Goal: Task Accomplishment & Management: Manage account settings

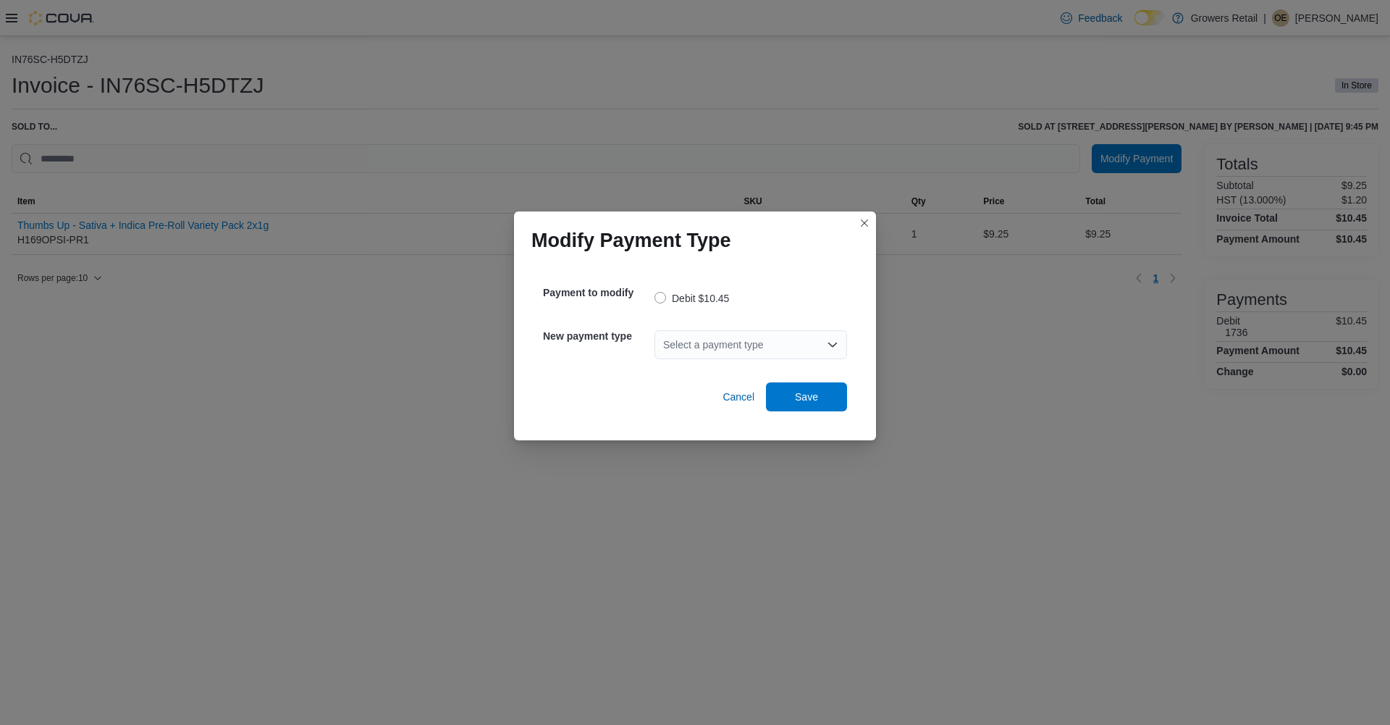
click at [710, 344] on div "Select a payment type" at bounding box center [751, 344] width 193 height 29
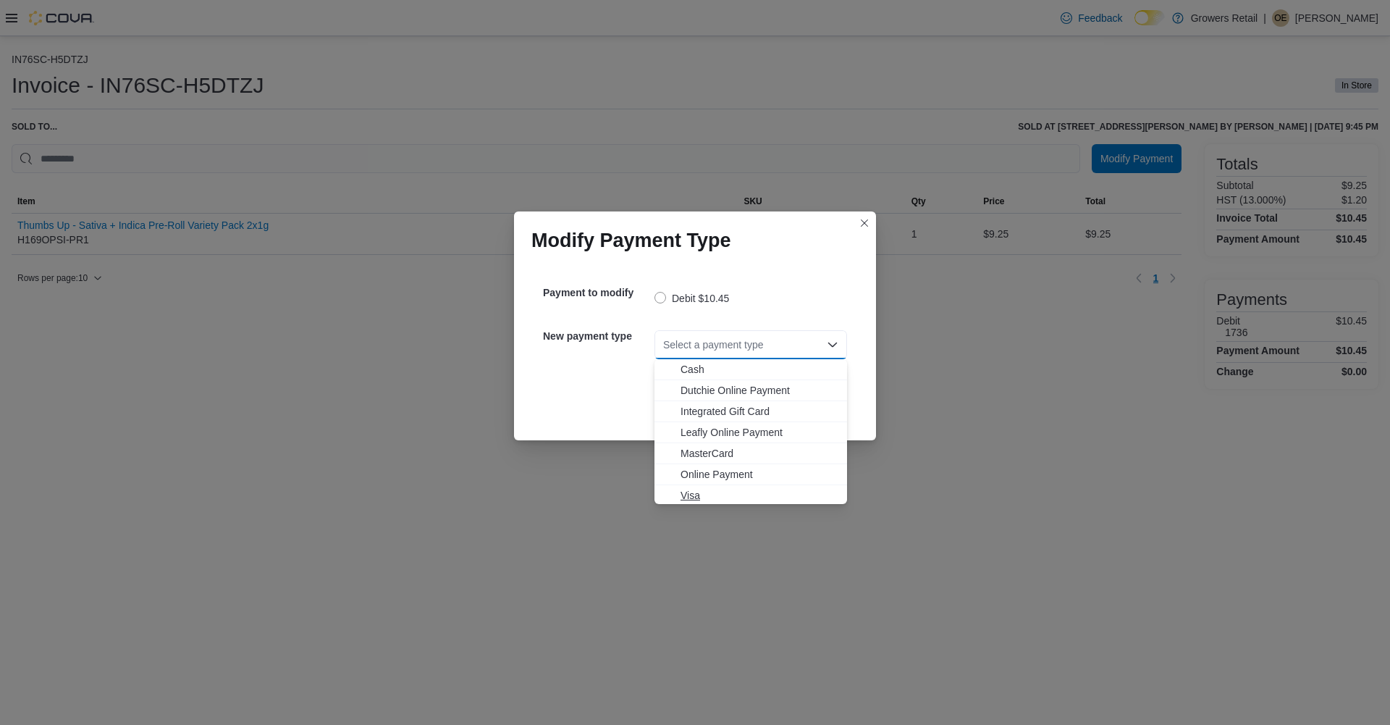
click at [691, 495] on span "Visa" at bounding box center [760, 495] width 158 height 14
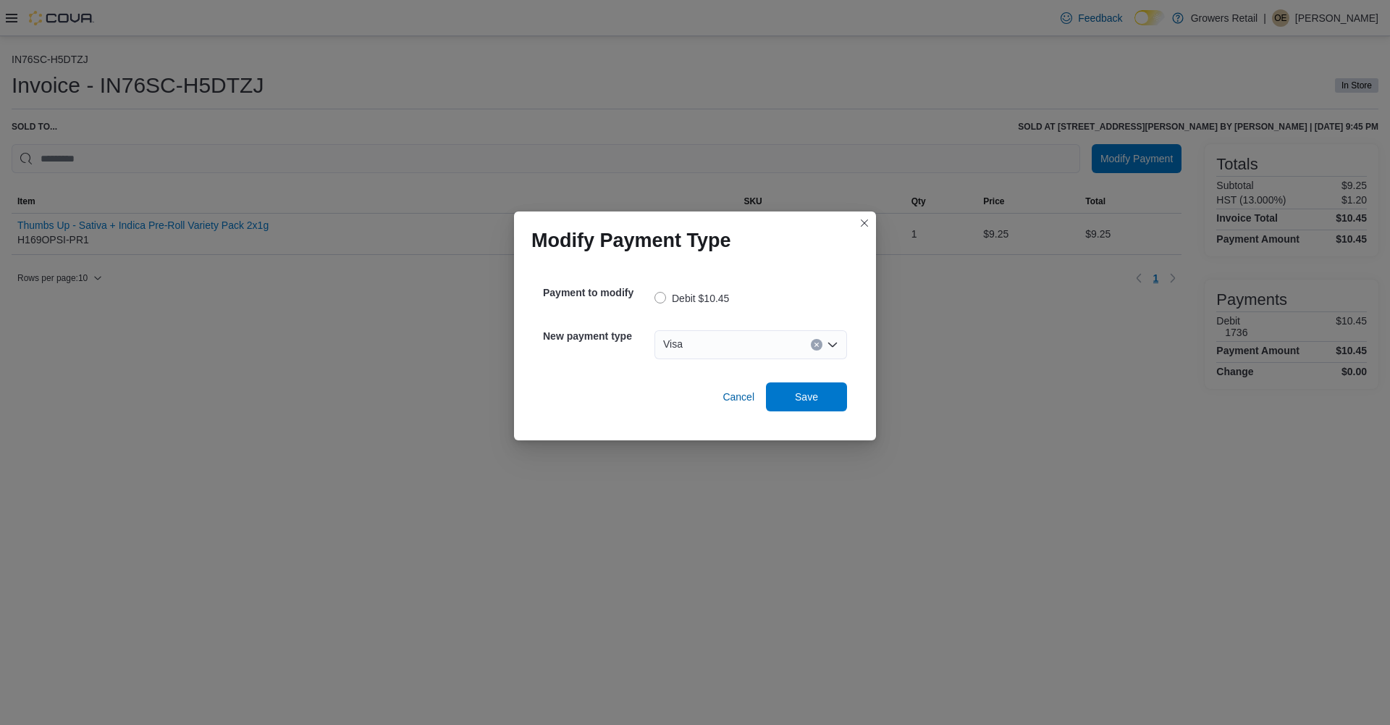
click at [752, 350] on div "Visa Combo box. Selected. Visa. Press Backspace to delete Visa. Combo box input…" at bounding box center [751, 344] width 193 height 29
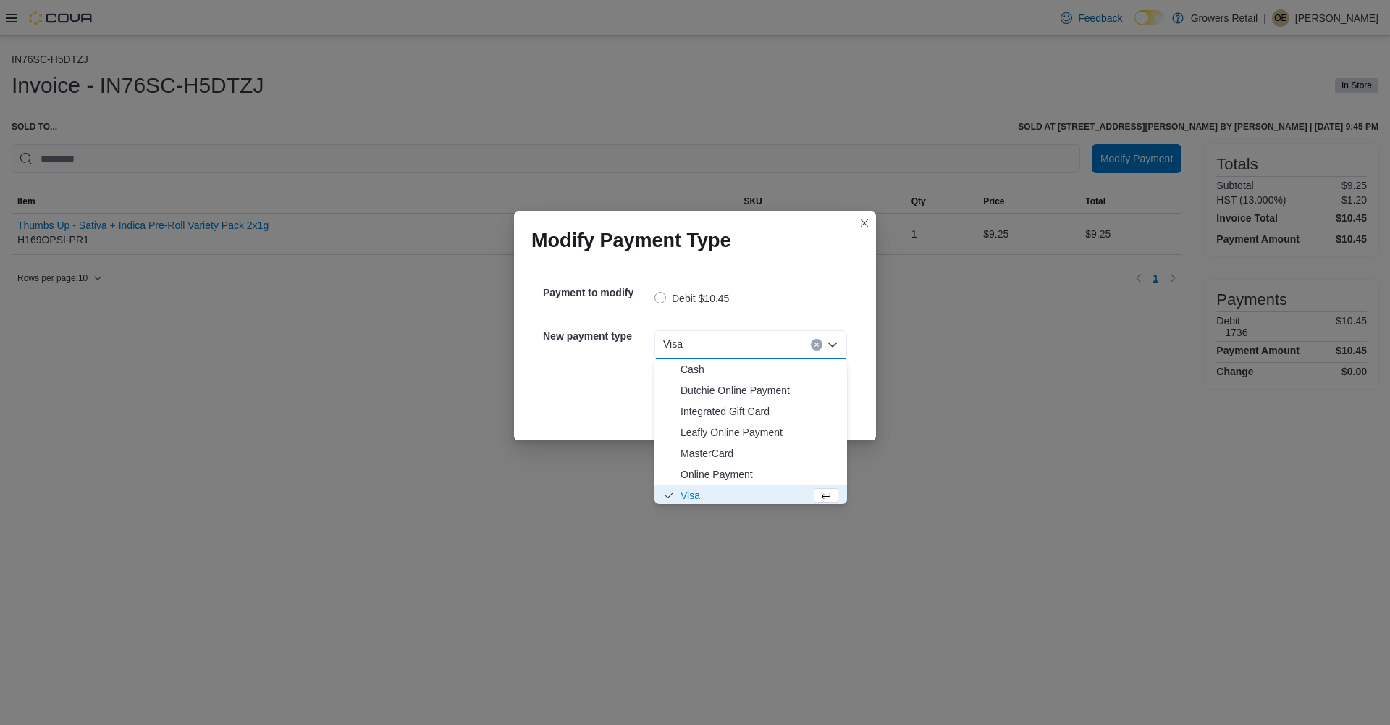
click at [699, 453] on span "MasterCard" at bounding box center [760, 453] width 158 height 14
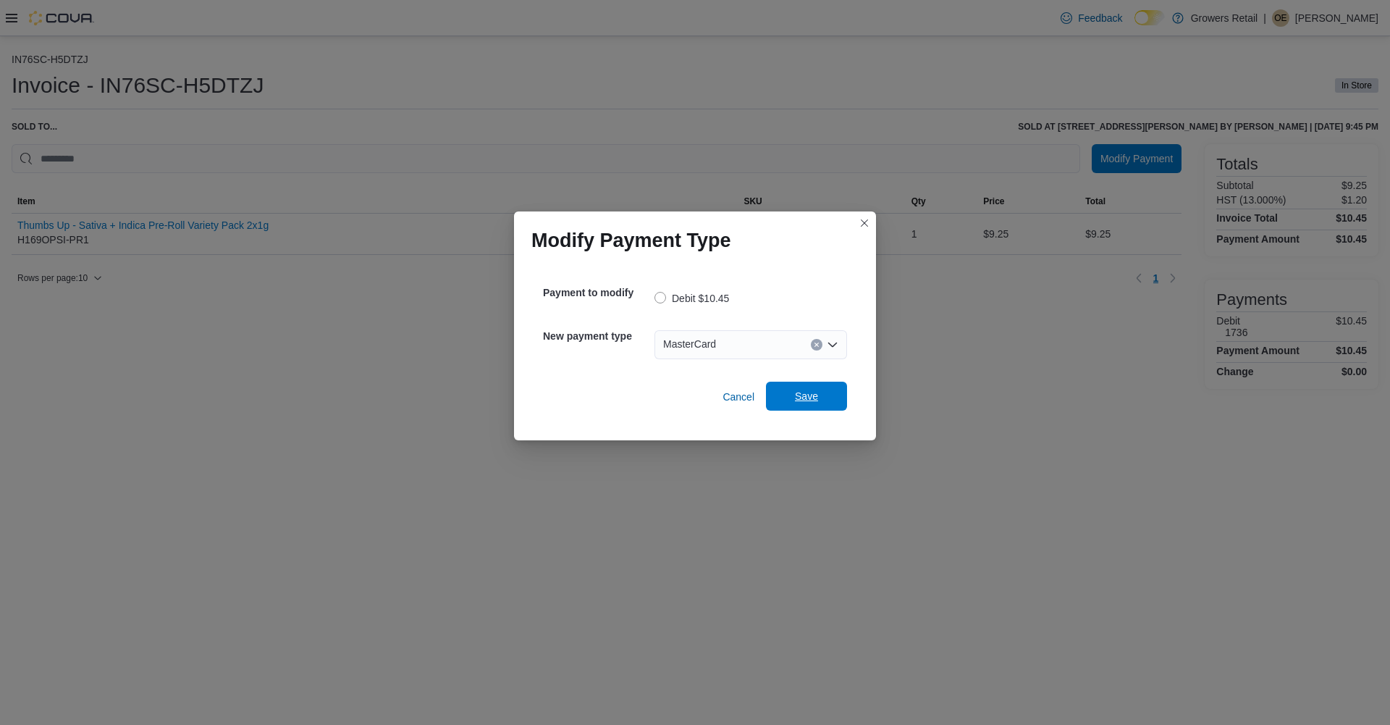
click at [805, 393] on span "Save" at bounding box center [806, 396] width 23 height 14
